Goal: Task Accomplishment & Management: Manage account settings

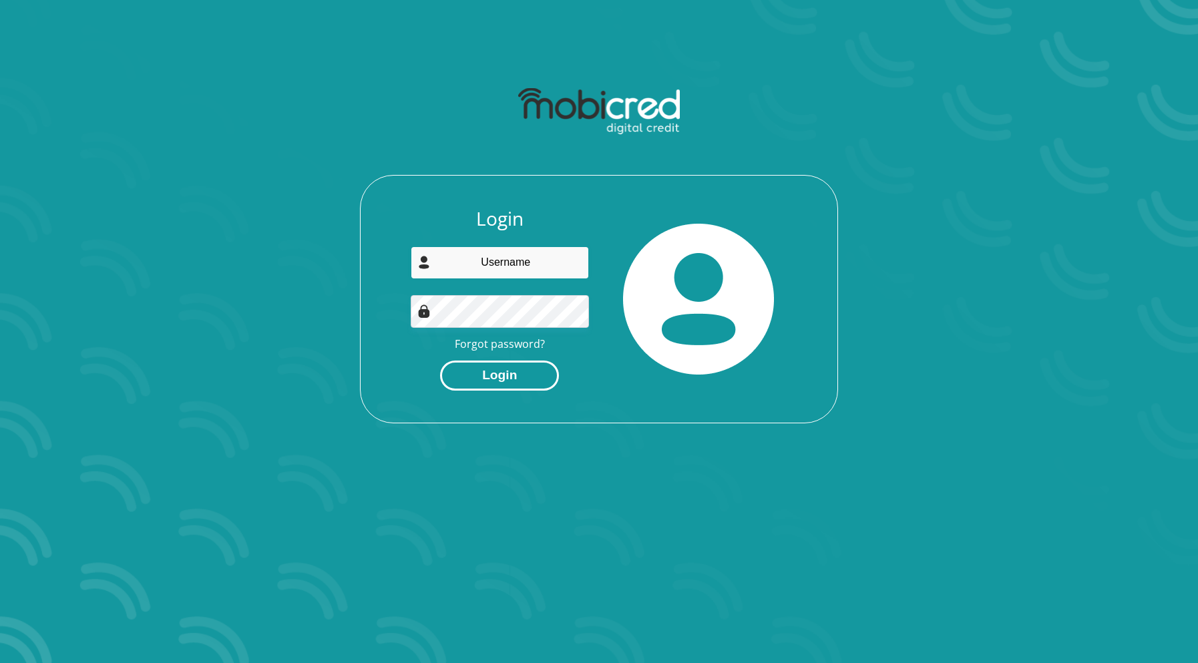
type input "ndenise1408@icloud.com"
click at [490, 378] on button "Login" at bounding box center [499, 376] width 119 height 30
